Goal: Communication & Community: Answer question/provide support

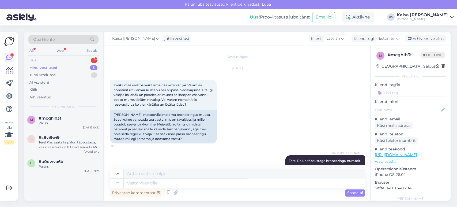
scroll to position [595, 0]
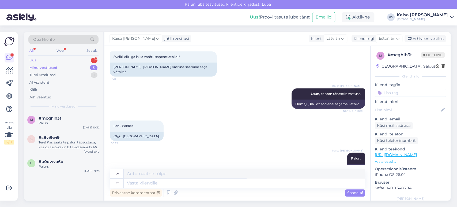
click at [81, 56] on div "Uus 1" at bounding box center [63, 59] width 70 height 7
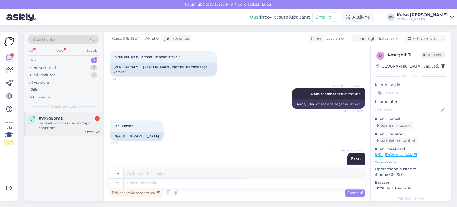
click at [61, 120] on div "Где подписаться на новостную подписку ?" at bounding box center [69, 125] width 61 height 10
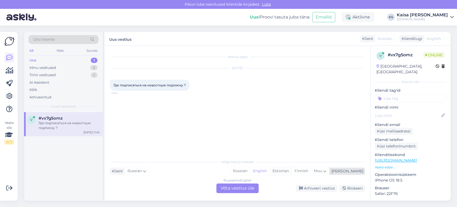
click at [291, 173] on div "Estonian" at bounding box center [280, 171] width 22 height 8
click at [249, 186] on div "Russian to Estonian Võta vestlus üle" at bounding box center [237, 188] width 42 height 10
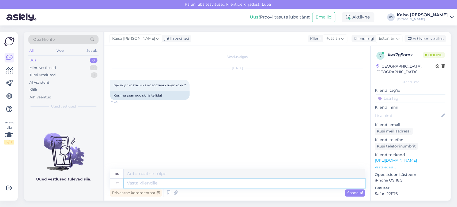
click at [242, 181] on textarea at bounding box center [244, 182] width 241 height 9
type textarea "Tere!"
type textarea "Привет!"
type textarea "Tere"
type textarea "Привет"
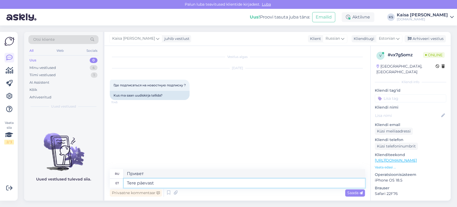
type textarea "Tere päevast!"
type textarea "Добрый день!"
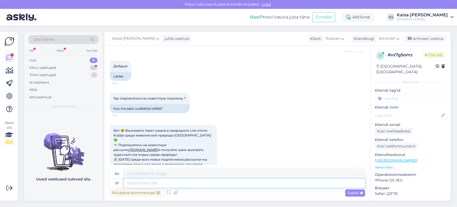
scroll to position [83, 0]
paste textarea "L"
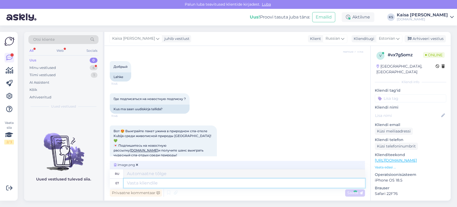
scroll to position [176, 0]
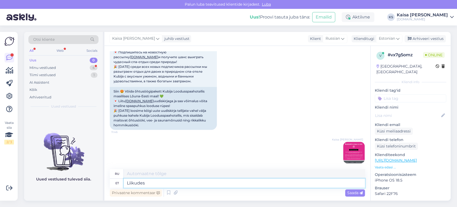
type textarea "Liikudes"
type textarea "В движении"
type textarea "Liikudes leheküljel"
type textarea "Навигация по странице"
type textarea "Liikudes leheküljel allapoole, sa"
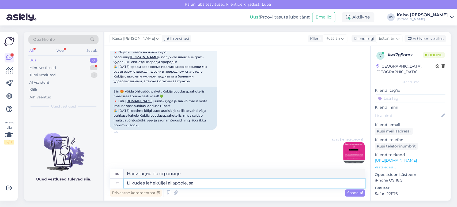
type textarea "Прокручивая страницу вниз,"
type textarea "Liikudes leheküljel allapoole, saate uu"
type textarea "Прокрутив страницу вниз, вы можете"
type textarea "Liikudes leheküljel allapoole, saate uudiskirjaga li"
type textarea "Прокрутив страницу вниз, вы получите рассылку"
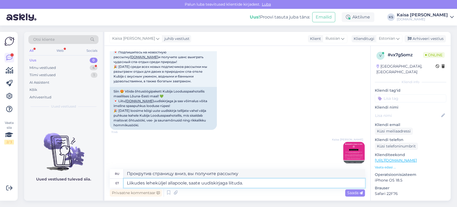
type textarea "Liikudes leheküljel allapoole, saate uudiskirjaga liituda."
type textarea "Прокрутив страницу вниз, вы можете подписаться на рассылку новостей."
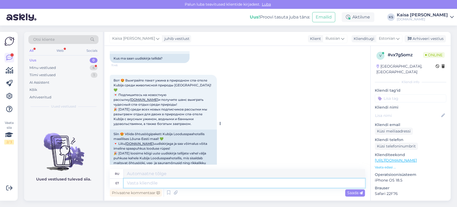
scroll to position [213, 0]
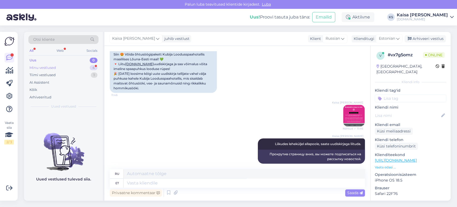
click at [87, 70] on div "Minu vestlused 4" at bounding box center [63, 67] width 70 height 7
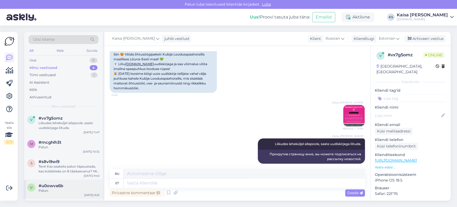
click at [58, 185] on span "#u0owva6b" at bounding box center [51, 185] width 25 height 5
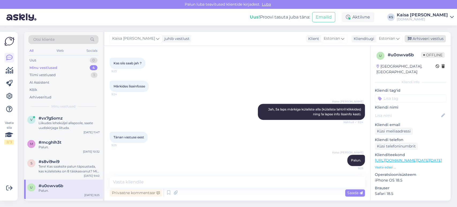
click at [426, 38] on div "Arhiveeri vestlus" at bounding box center [424, 38] width 41 height 7
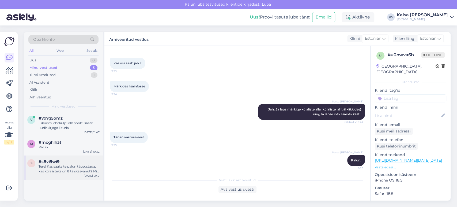
click at [60, 163] on div "#s8vi9wi9" at bounding box center [69, 161] width 61 height 5
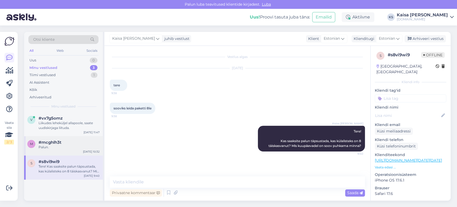
click at [63, 147] on div "Palun." at bounding box center [69, 146] width 61 height 5
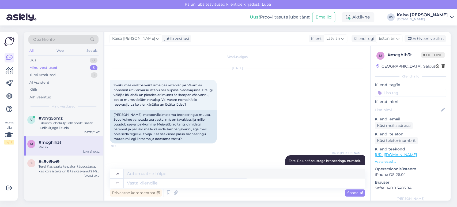
scroll to position [595, 0]
